Goal: Information Seeking & Learning: Learn about a topic

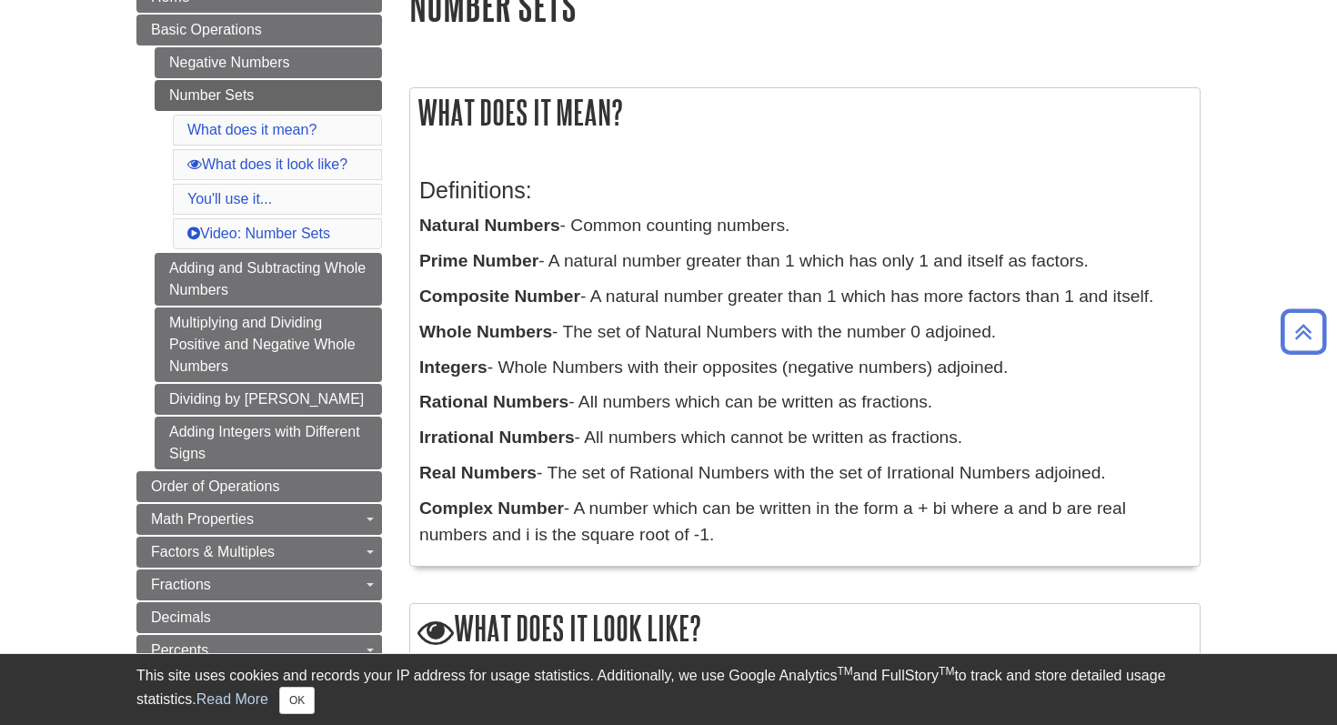
scroll to position [246, 0]
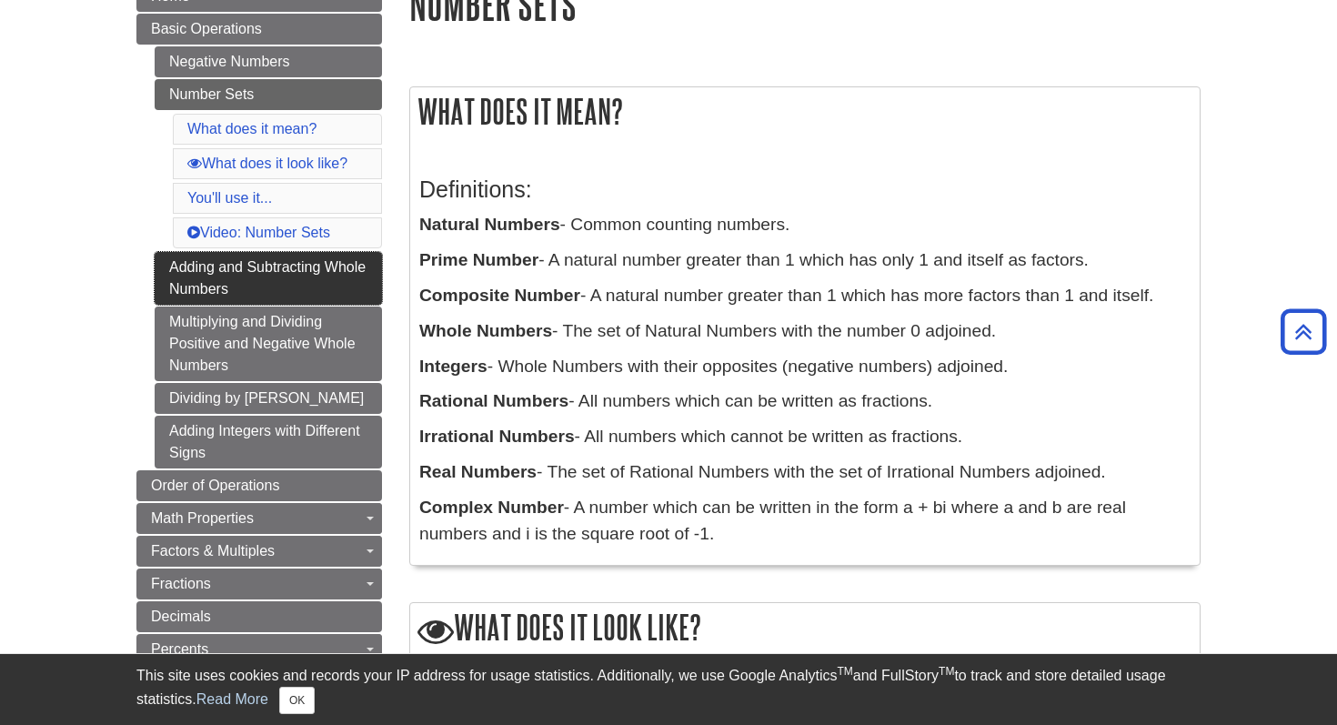
click at [315, 287] on link "Adding and Subtracting Whole Numbers" at bounding box center [268, 278] width 227 height 53
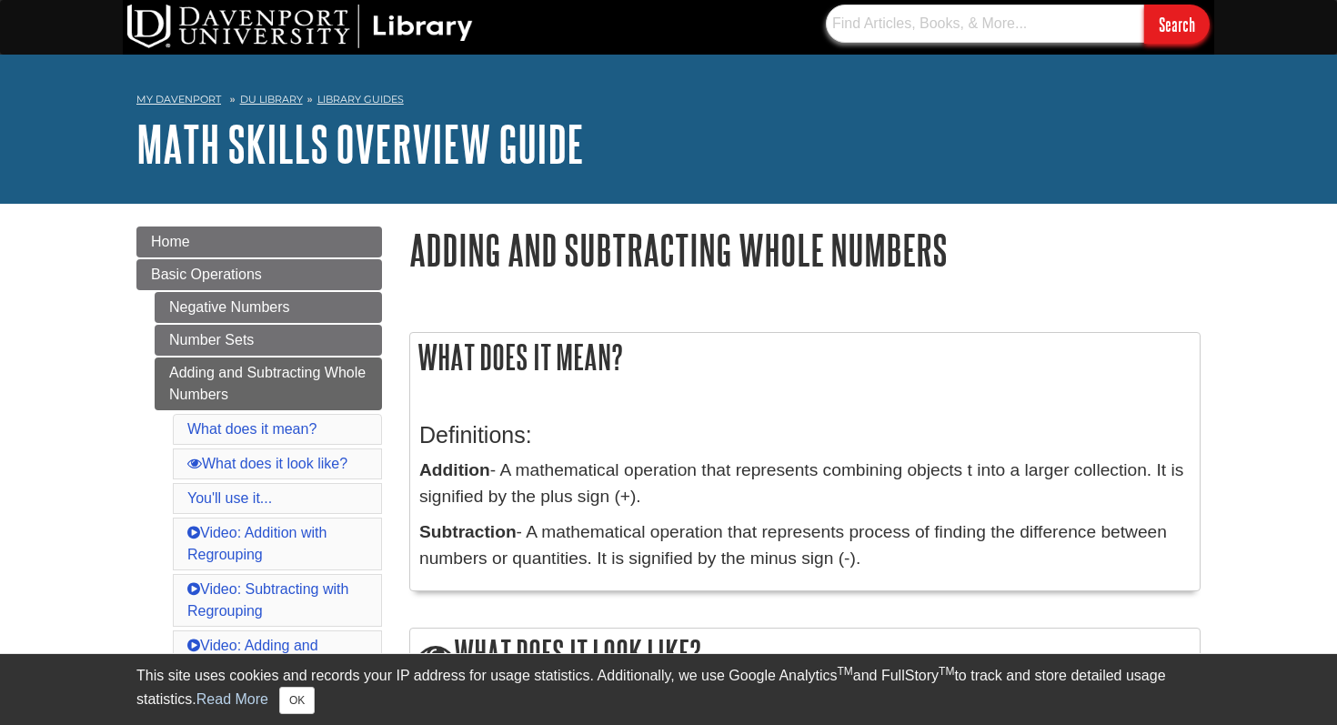
click at [886, 24] on input "text" at bounding box center [985, 24] width 318 height 38
type input "field axioms"
click at [1144, 5] on input "Search" at bounding box center [1176, 24] width 65 height 39
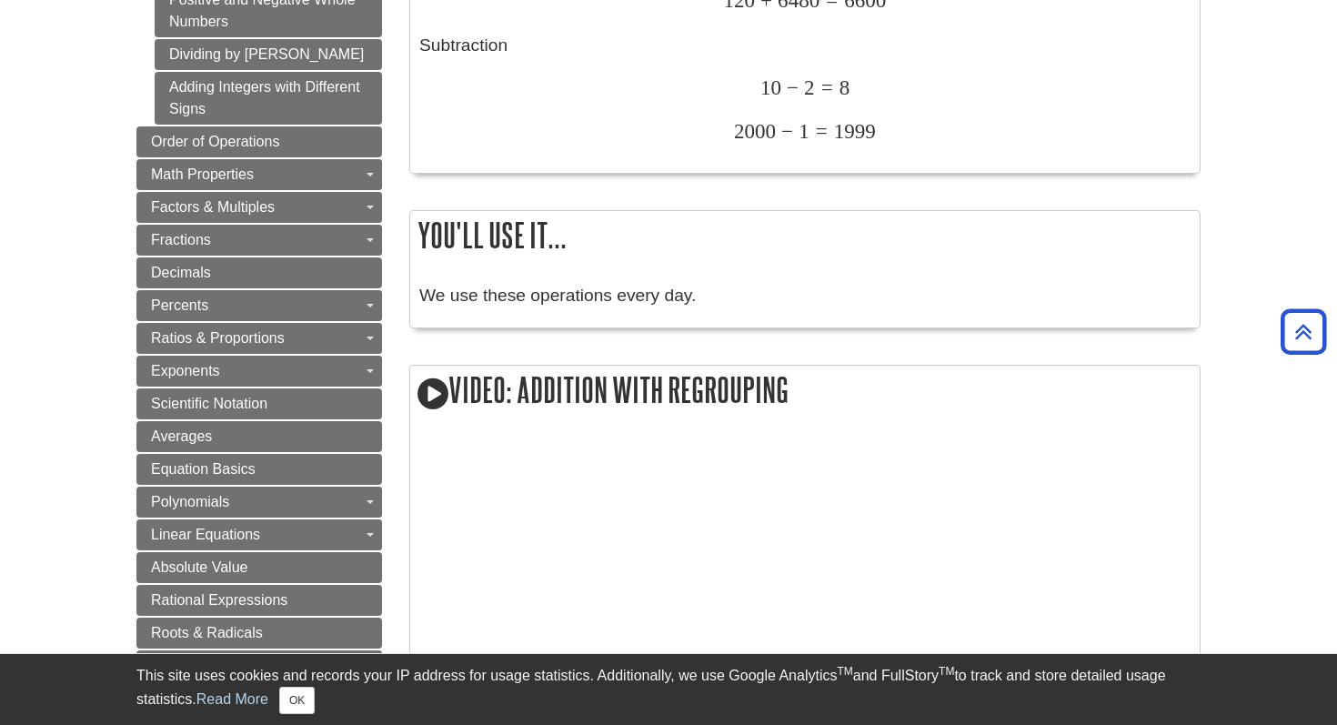
scroll to position [844, 0]
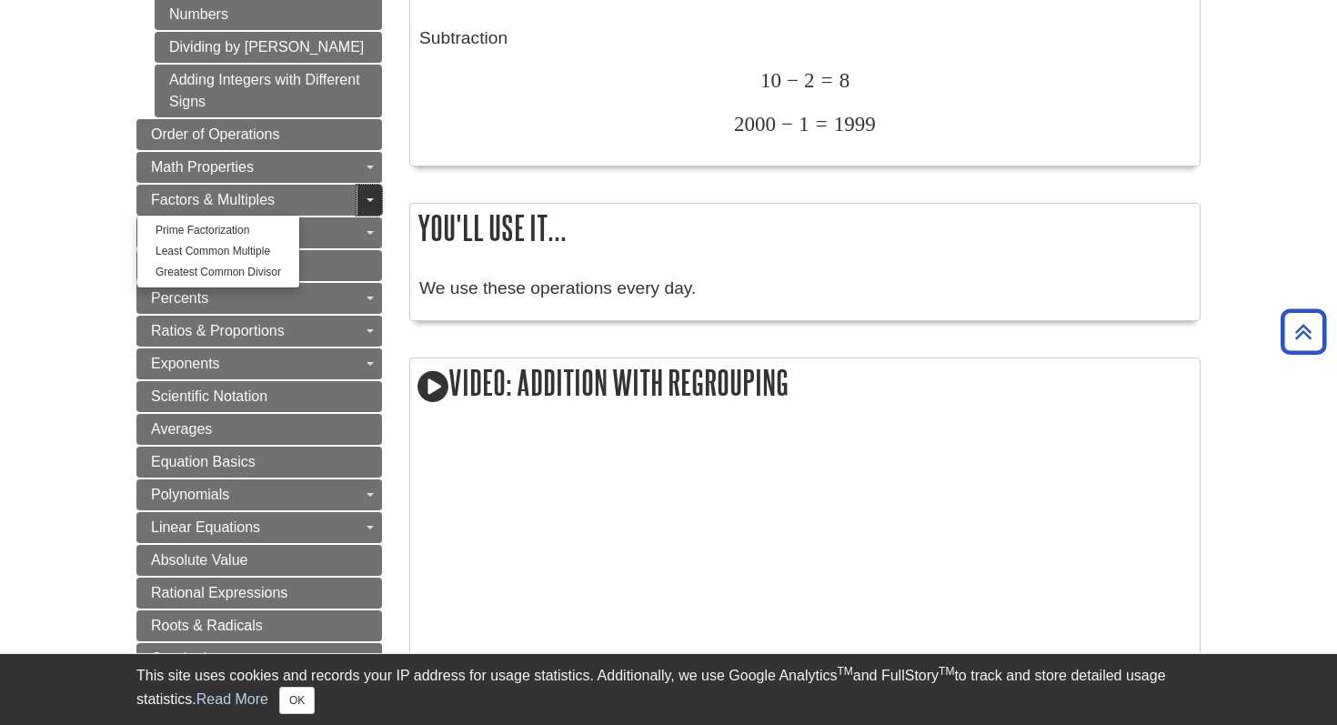
click at [368, 198] on link "Toggle Dropdown" at bounding box center [369, 200] width 25 height 31
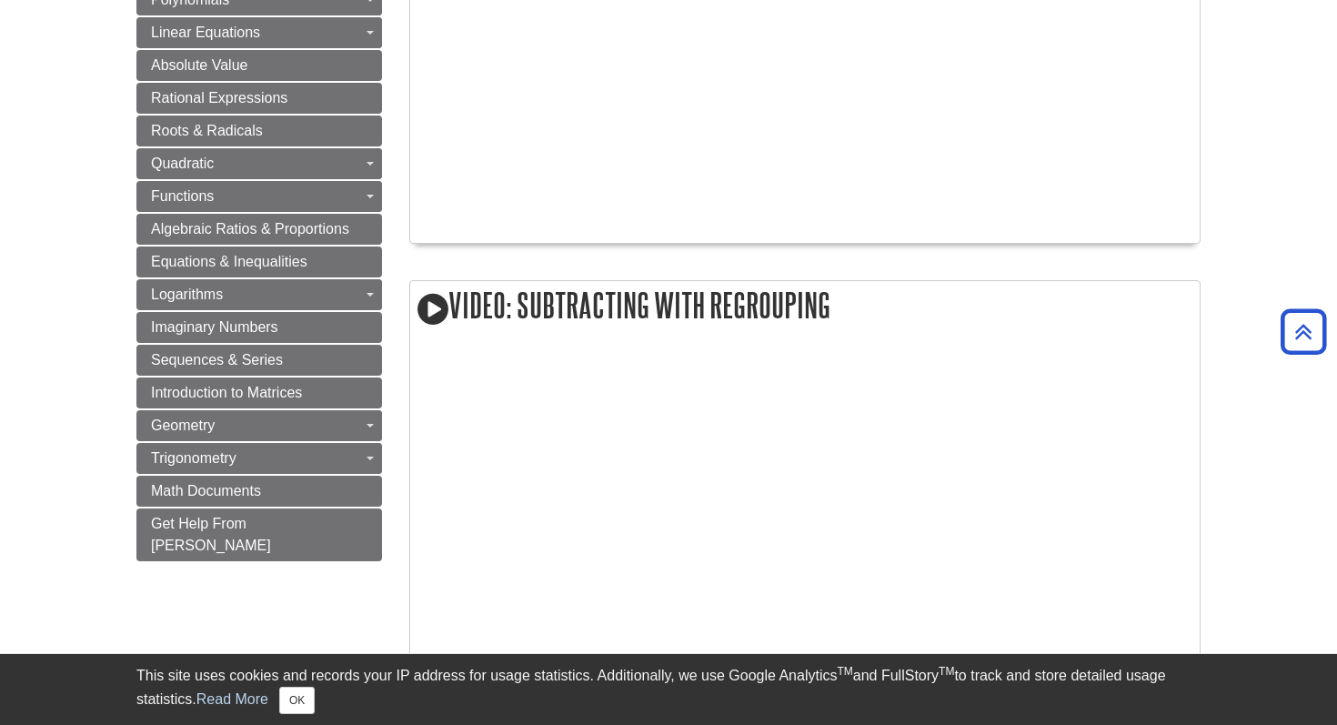
scroll to position [1344, 0]
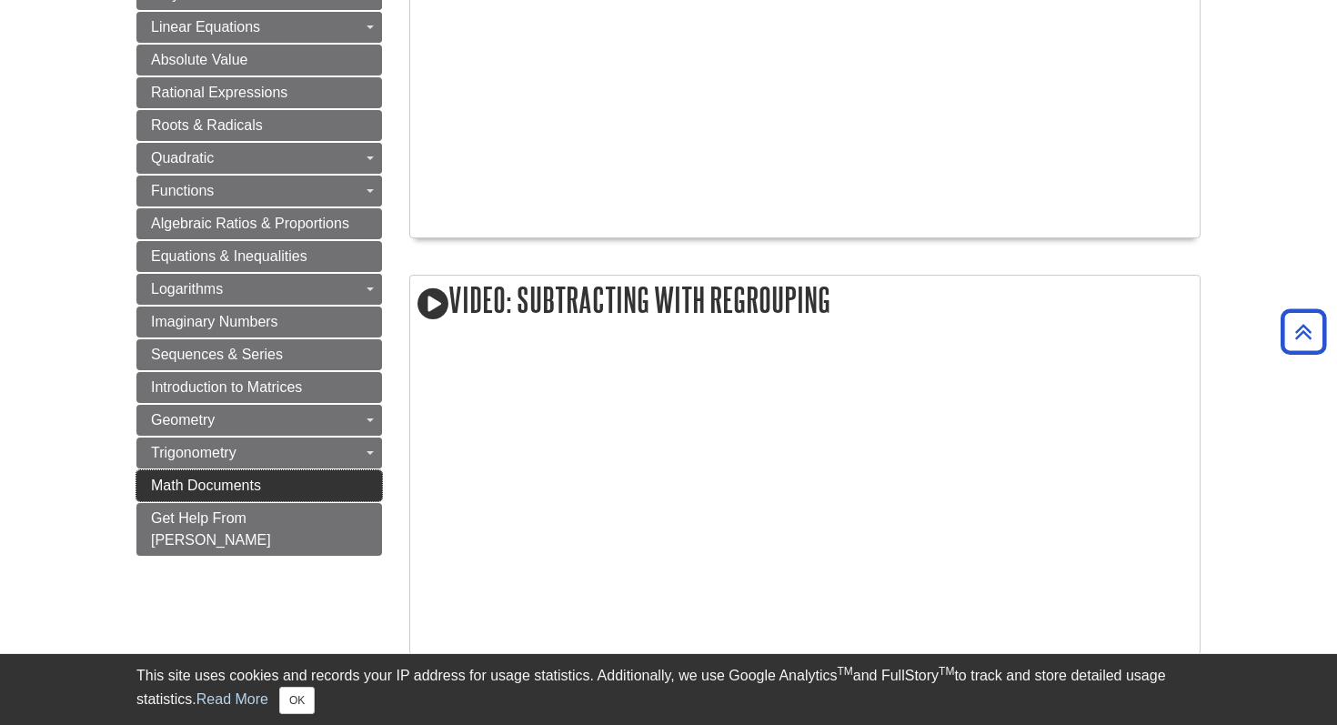
click at [259, 485] on span "Math Documents" at bounding box center [206, 485] width 110 height 15
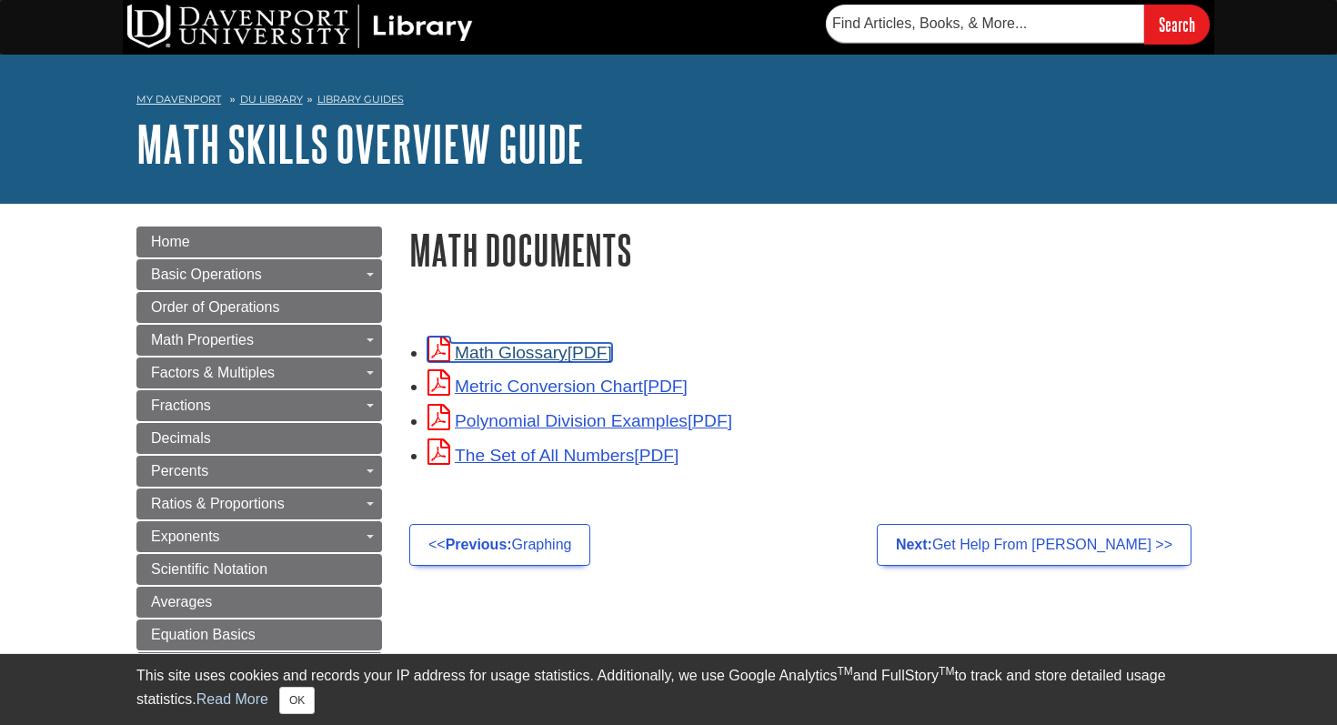
click at [557, 357] on link "Math Glossary" at bounding box center [519, 352] width 185 height 19
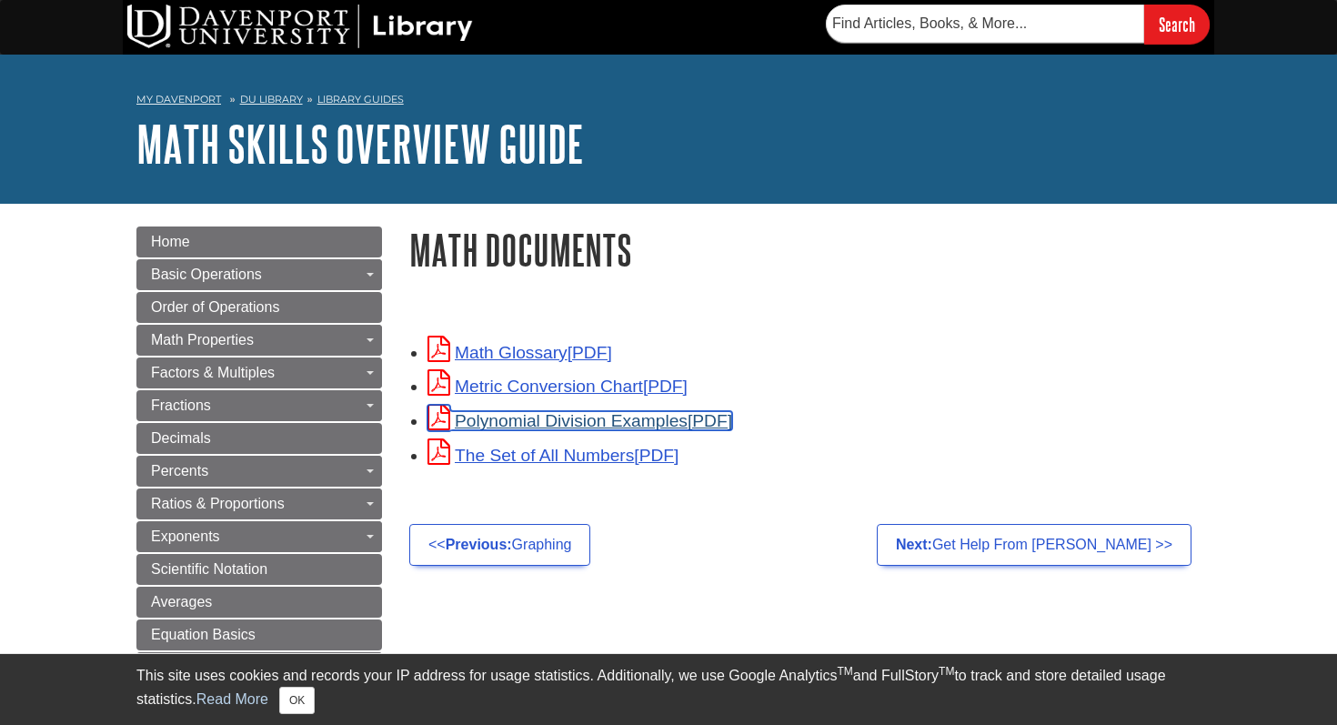
click at [589, 426] on link "Polynomial Division Examples" at bounding box center [579, 420] width 305 height 19
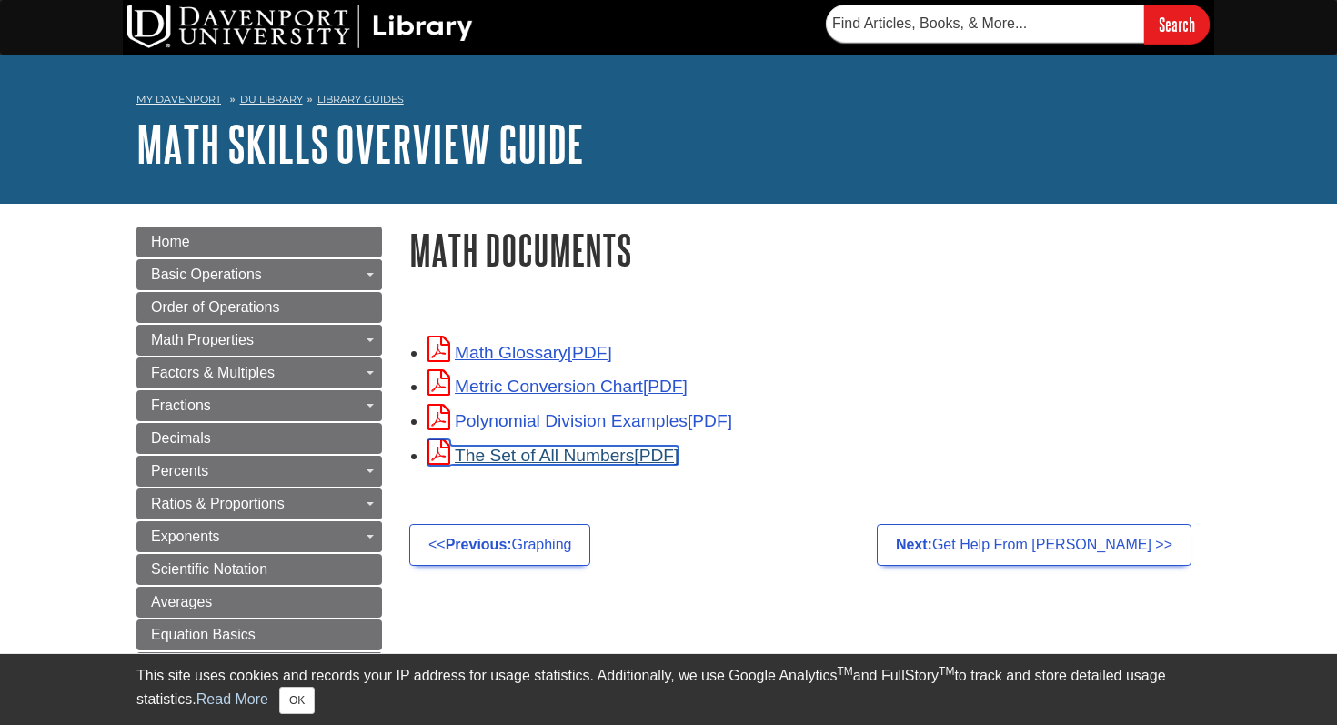
click at [608, 455] on link "The Set of All Numbers" at bounding box center [552, 455] width 251 height 19
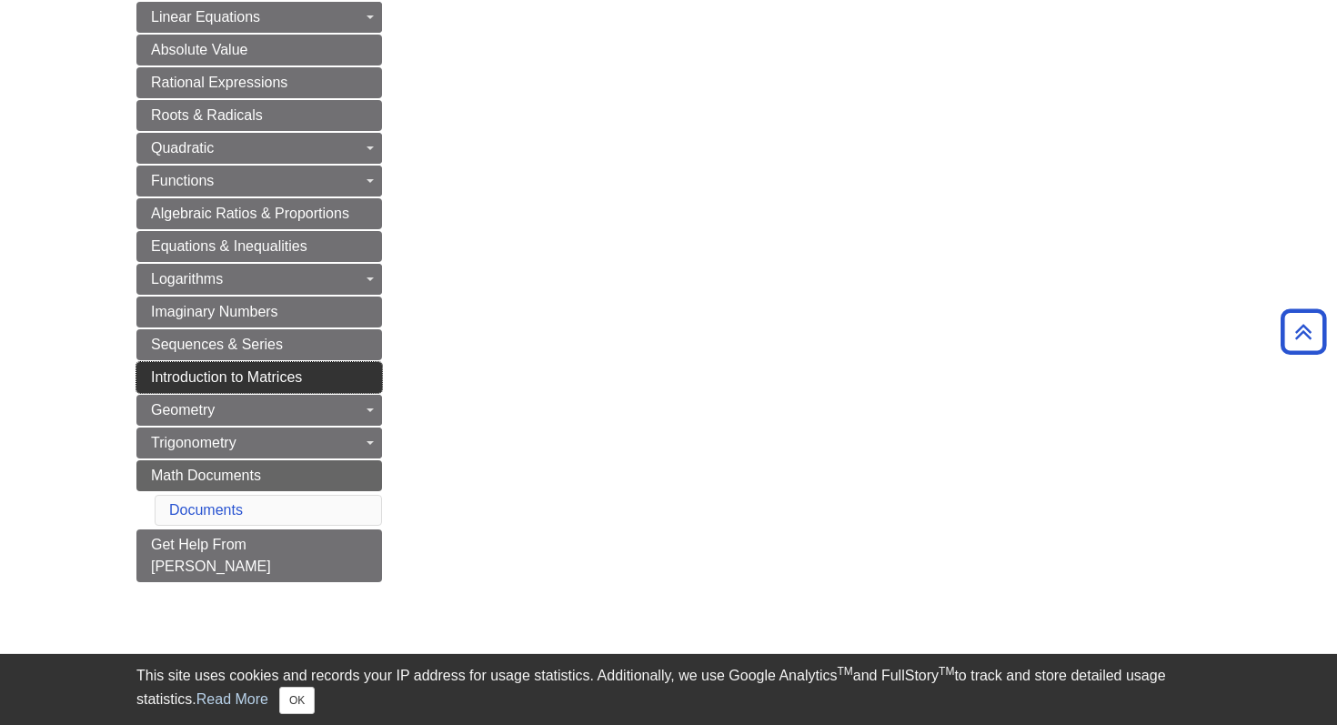
scroll to position [656, 0]
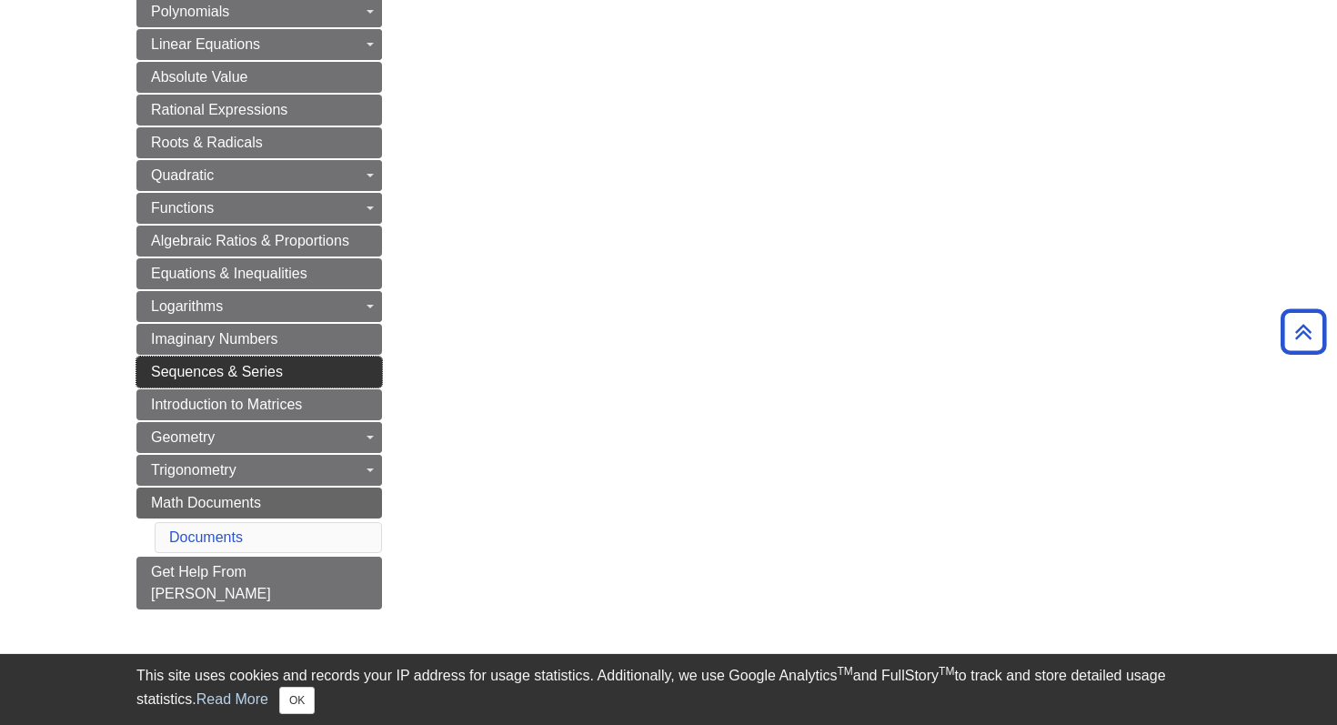
click at [235, 367] on span "Sequences & Series" at bounding box center [217, 371] width 132 height 15
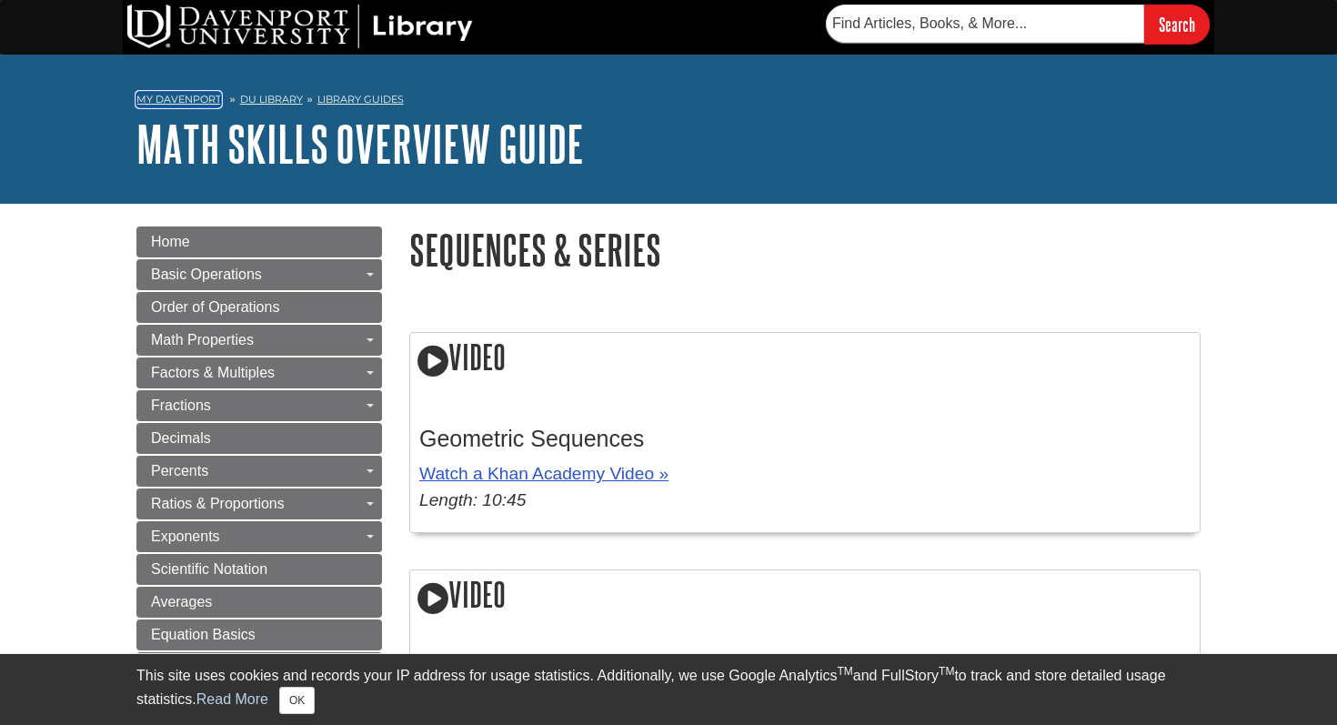
click at [178, 98] on link "My Davenport" at bounding box center [178, 99] width 85 height 15
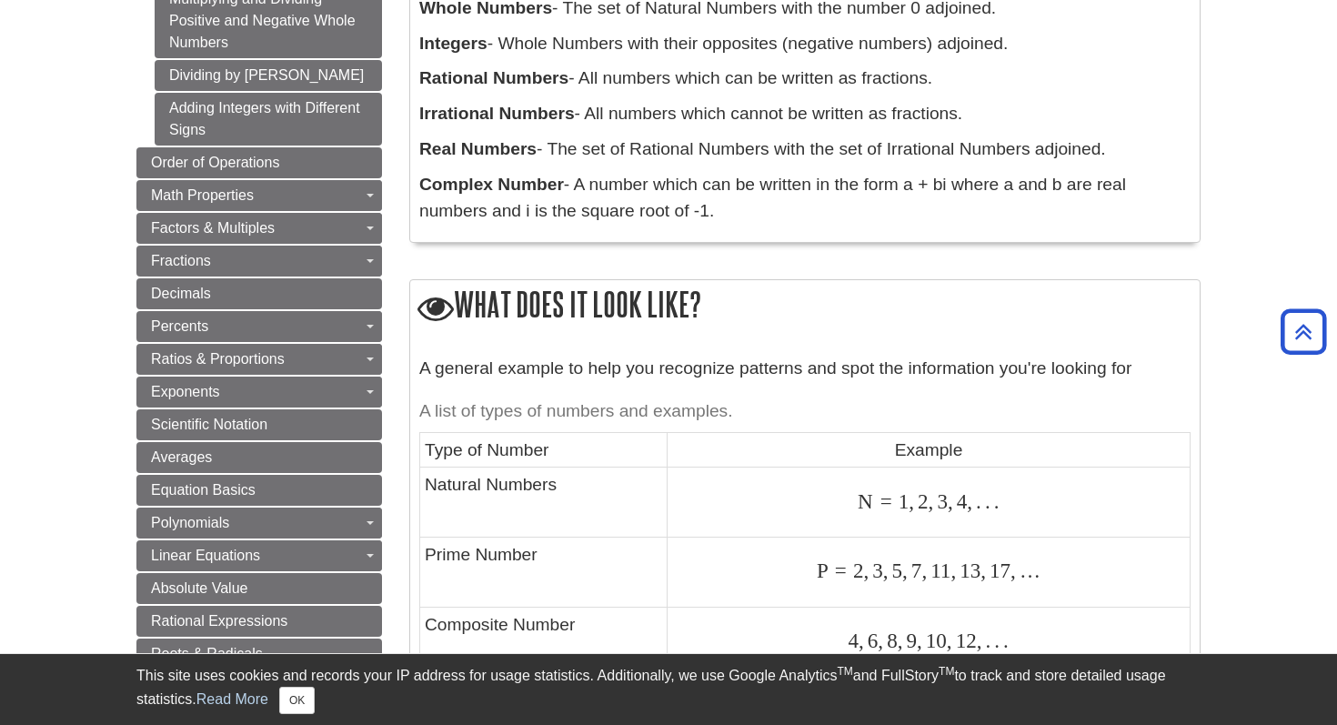
scroll to position [579, 0]
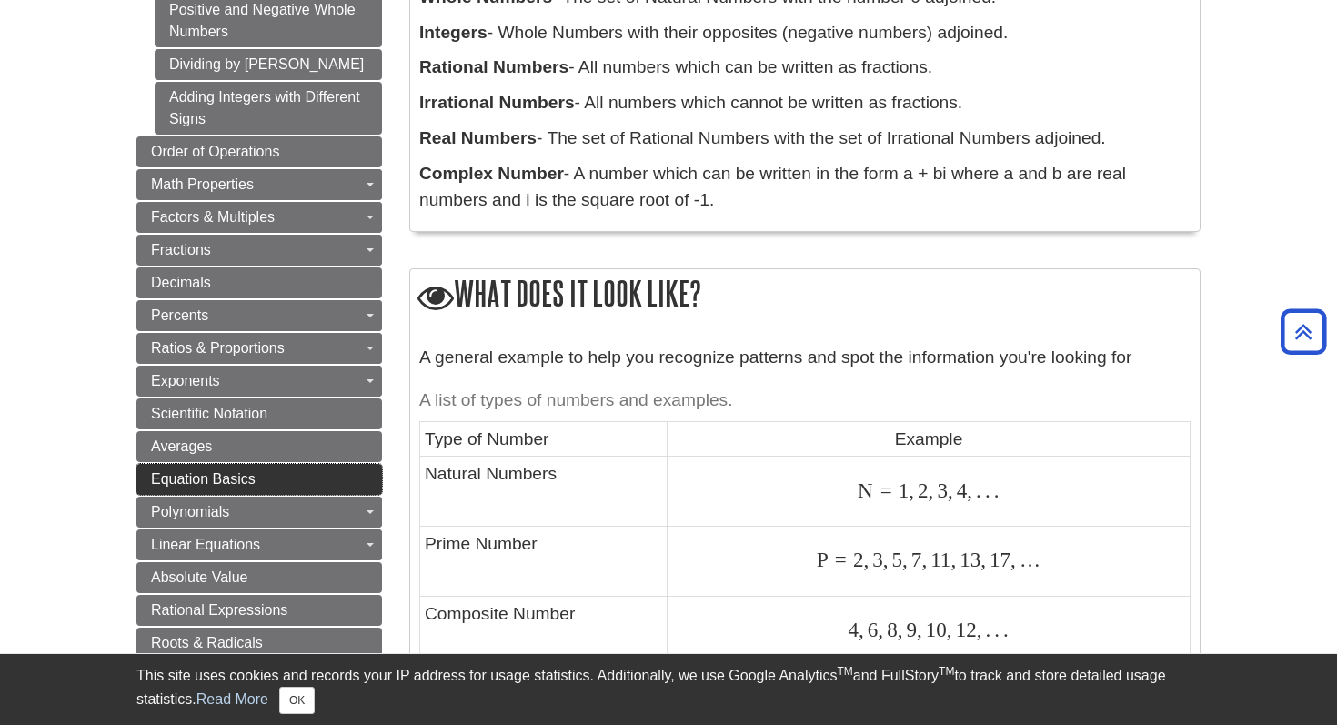
click at [256, 482] on link "Equation Basics" at bounding box center [259, 479] width 246 height 31
